Goal: Task Accomplishment & Management: Manage account settings

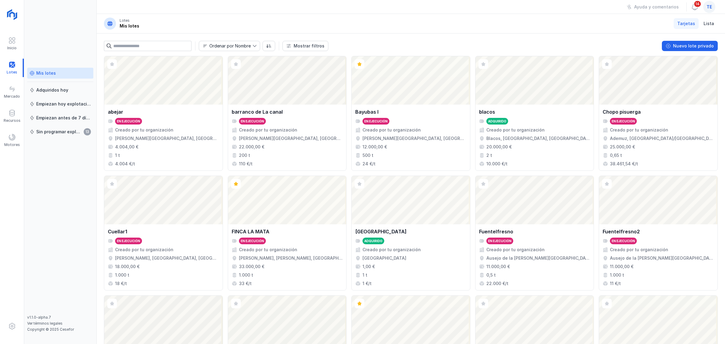
click at [712, 8] on span "te" at bounding box center [709, 7] width 5 height 6
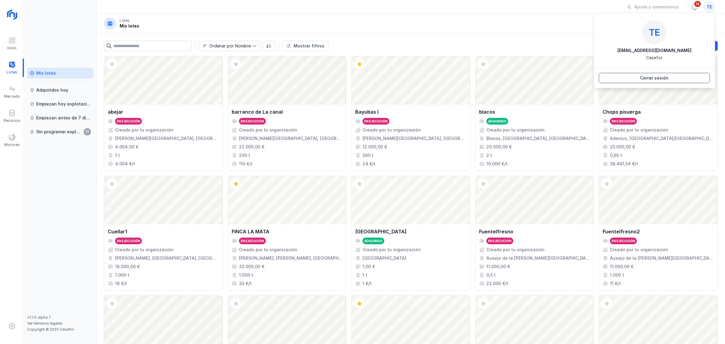
click at [678, 78] on button "Cerrar sesión" at bounding box center [654, 78] width 111 height 10
